Goal: Information Seeking & Learning: Find specific fact

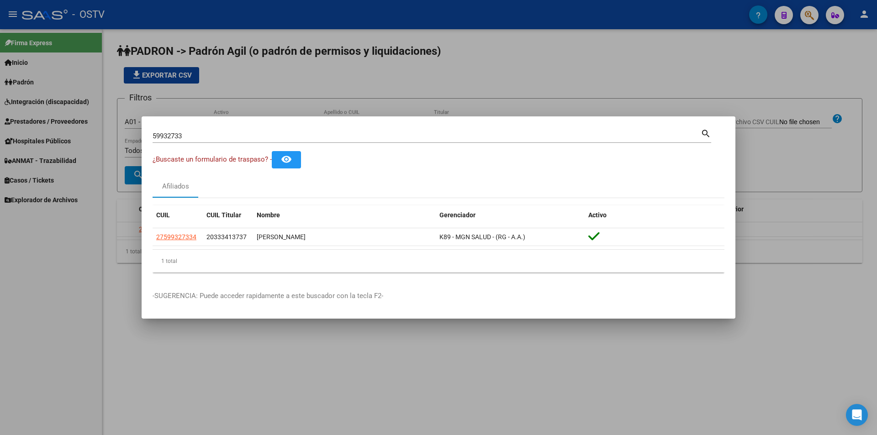
click at [283, 109] on div at bounding box center [438, 217] width 877 height 435
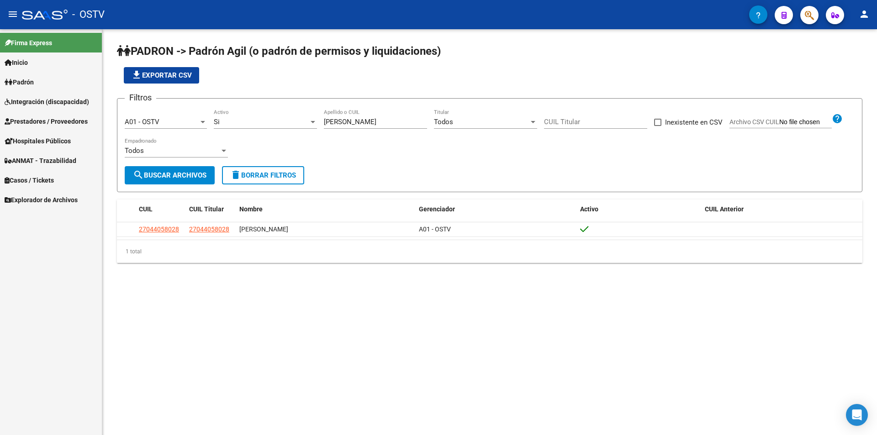
click at [334, 120] on input "[PERSON_NAME]" at bounding box center [375, 122] width 103 height 8
drag, startPoint x: 347, startPoint y: 122, endPoint x: 265, endPoint y: 122, distance: 81.8
click at [265, 122] on div "Filtros A01 - OSTV Seleccionar Gerenciador Si Activo [PERSON_NAME] Apellido o C…" at bounding box center [490, 136] width 730 height 60
paste input "10993739"
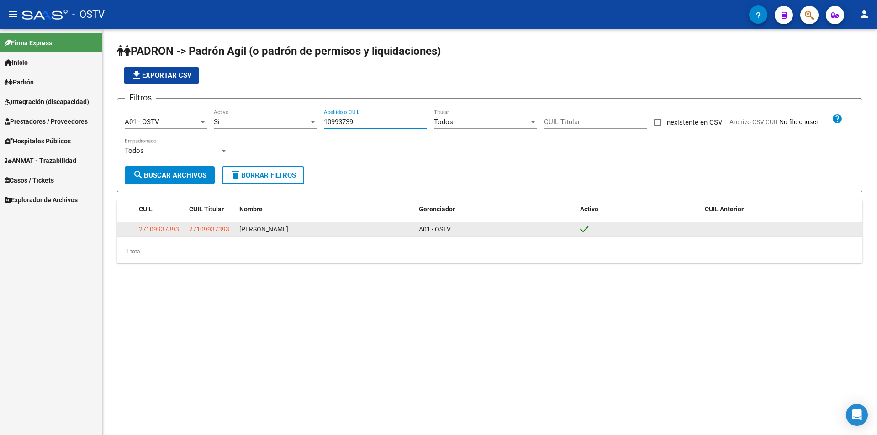
type input "10993739"
click at [143, 229] on span "27109937393" at bounding box center [159, 229] width 40 height 7
type textarea "27109937393"
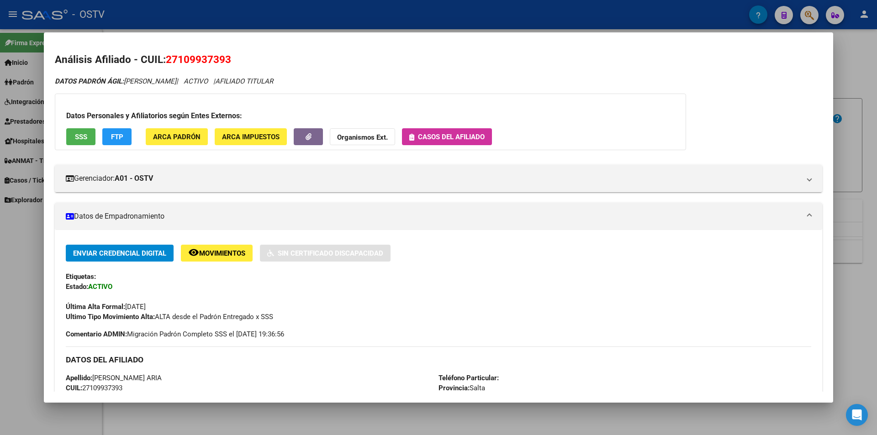
scroll to position [91, 0]
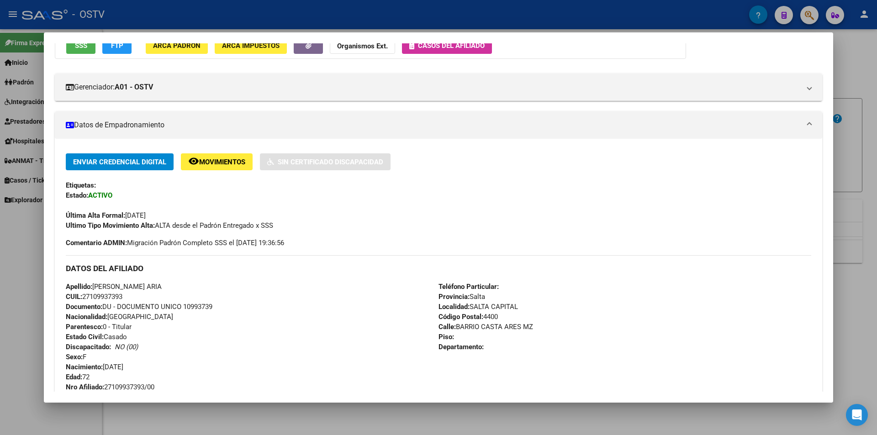
click at [27, 262] on div at bounding box center [438, 217] width 877 height 435
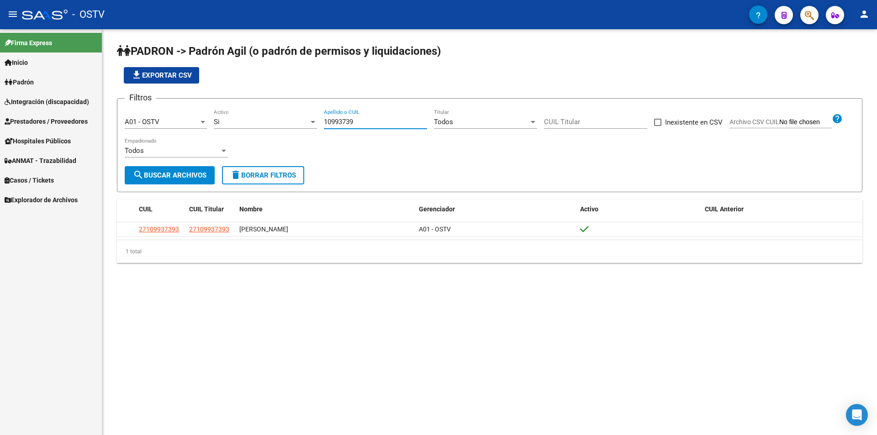
drag, startPoint x: 381, startPoint y: 121, endPoint x: 256, endPoint y: 121, distance: 124.3
click at [268, 121] on div "Filtros A01 - OSTV Seleccionar Gerenciador Si Activo 10993739 Apellido o CUIL T…" at bounding box center [490, 136] width 730 height 60
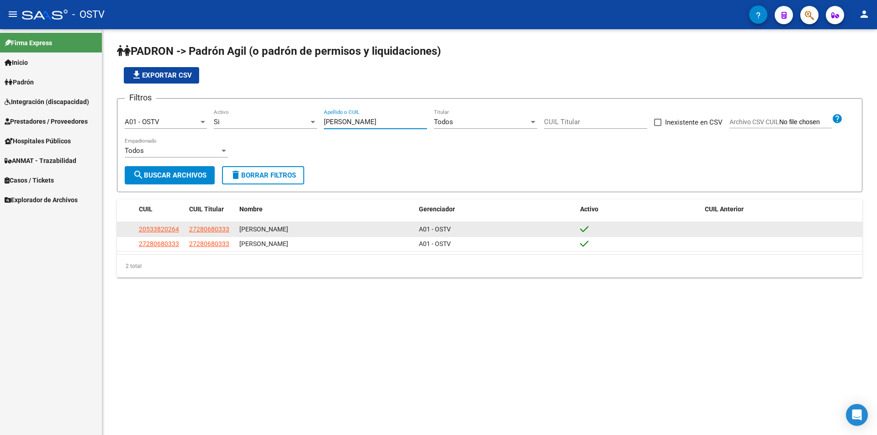
type input "[PERSON_NAME]"
click at [160, 226] on span "20533820264" at bounding box center [159, 229] width 40 height 7
type textarea "20533820264"
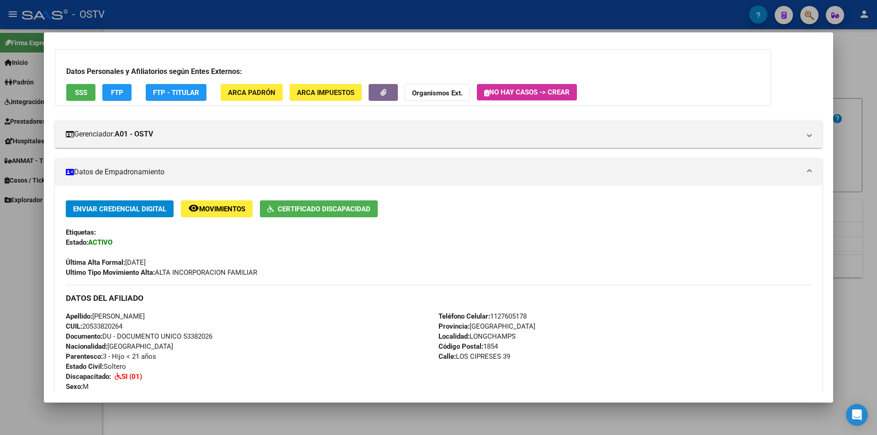
scroll to position [137, 0]
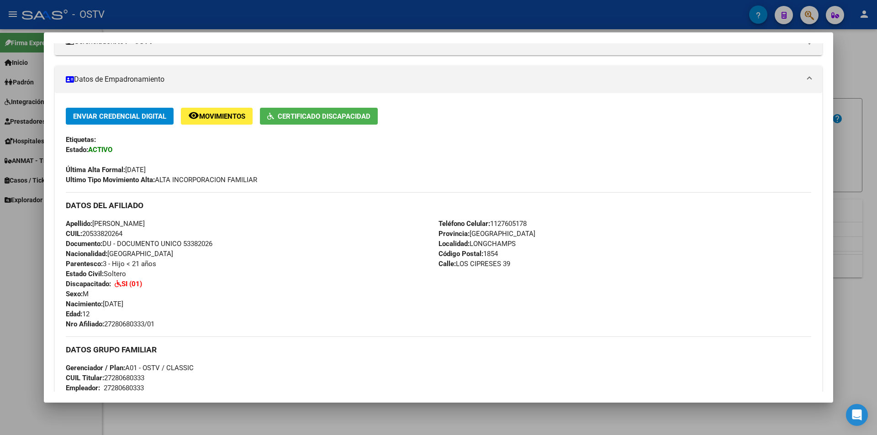
click at [196, 242] on span "Documento: DU - DOCUMENTO UNICO 53382026" at bounding box center [139, 244] width 147 height 8
copy span "53382026"
click at [139, 323] on span "Nro Afiliado: 27280680333/01" at bounding box center [110, 324] width 89 height 8
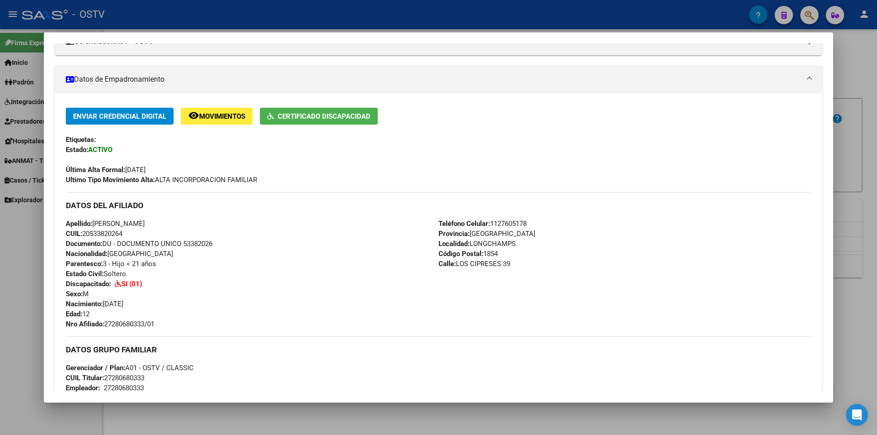
copy span "27280680333"
